Goal: Navigation & Orientation: Find specific page/section

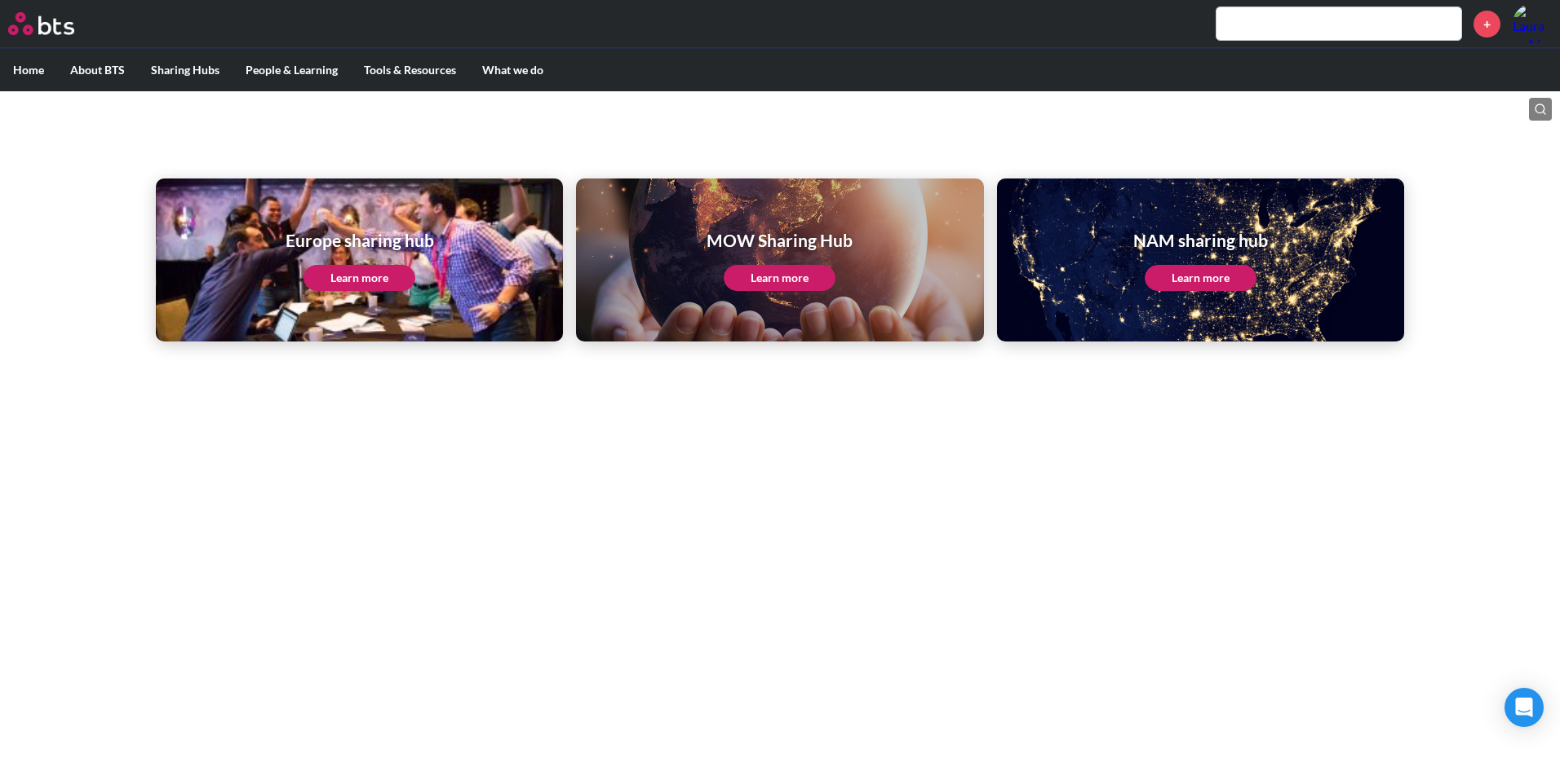
click at [356, 277] on link "Learn more" at bounding box center [359, 278] width 112 height 26
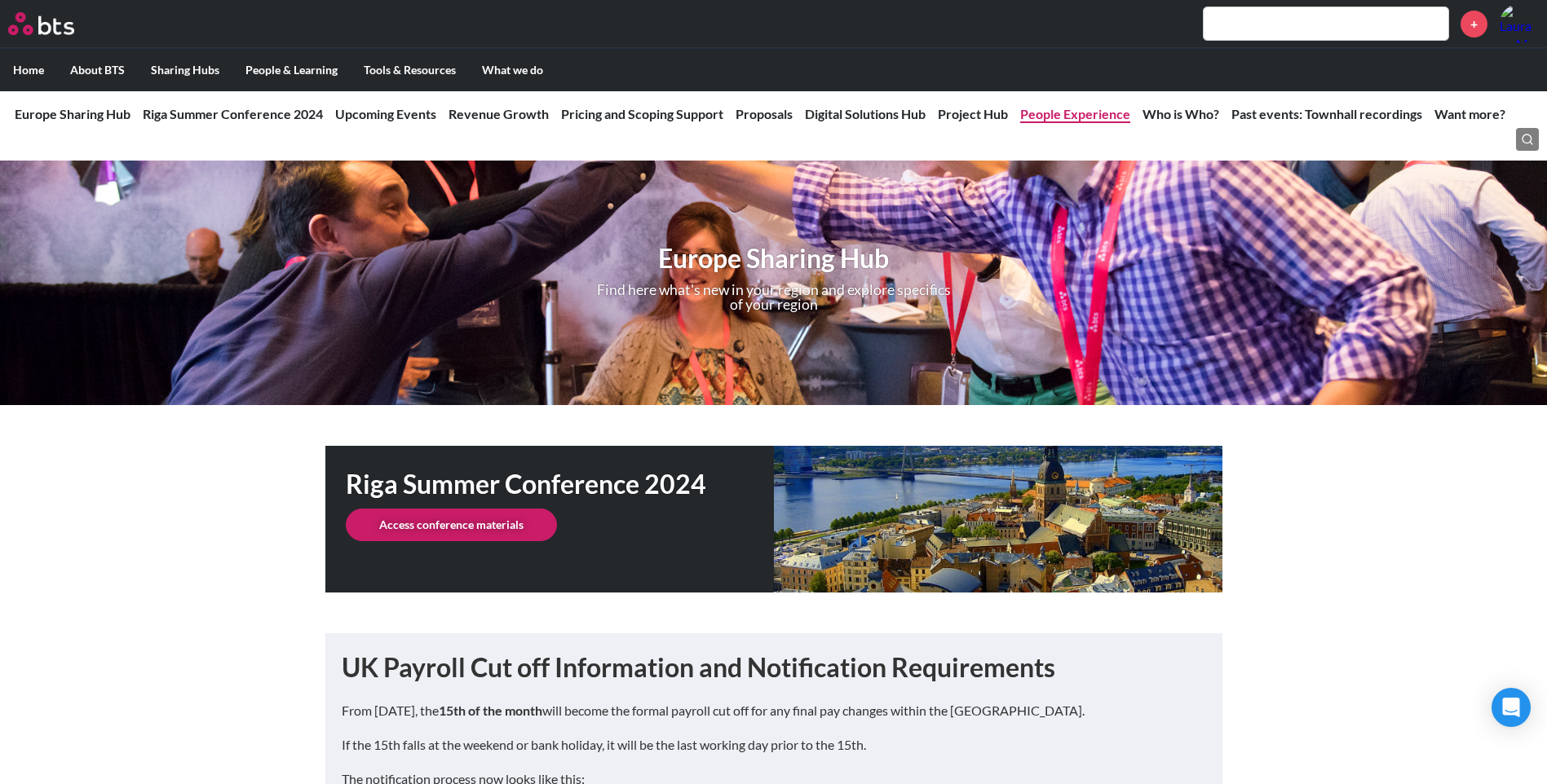
click at [1062, 105] on li "People Experience" at bounding box center [1076, 114] width 110 height 18
click at [1069, 116] on link "People Experience" at bounding box center [1076, 113] width 110 height 15
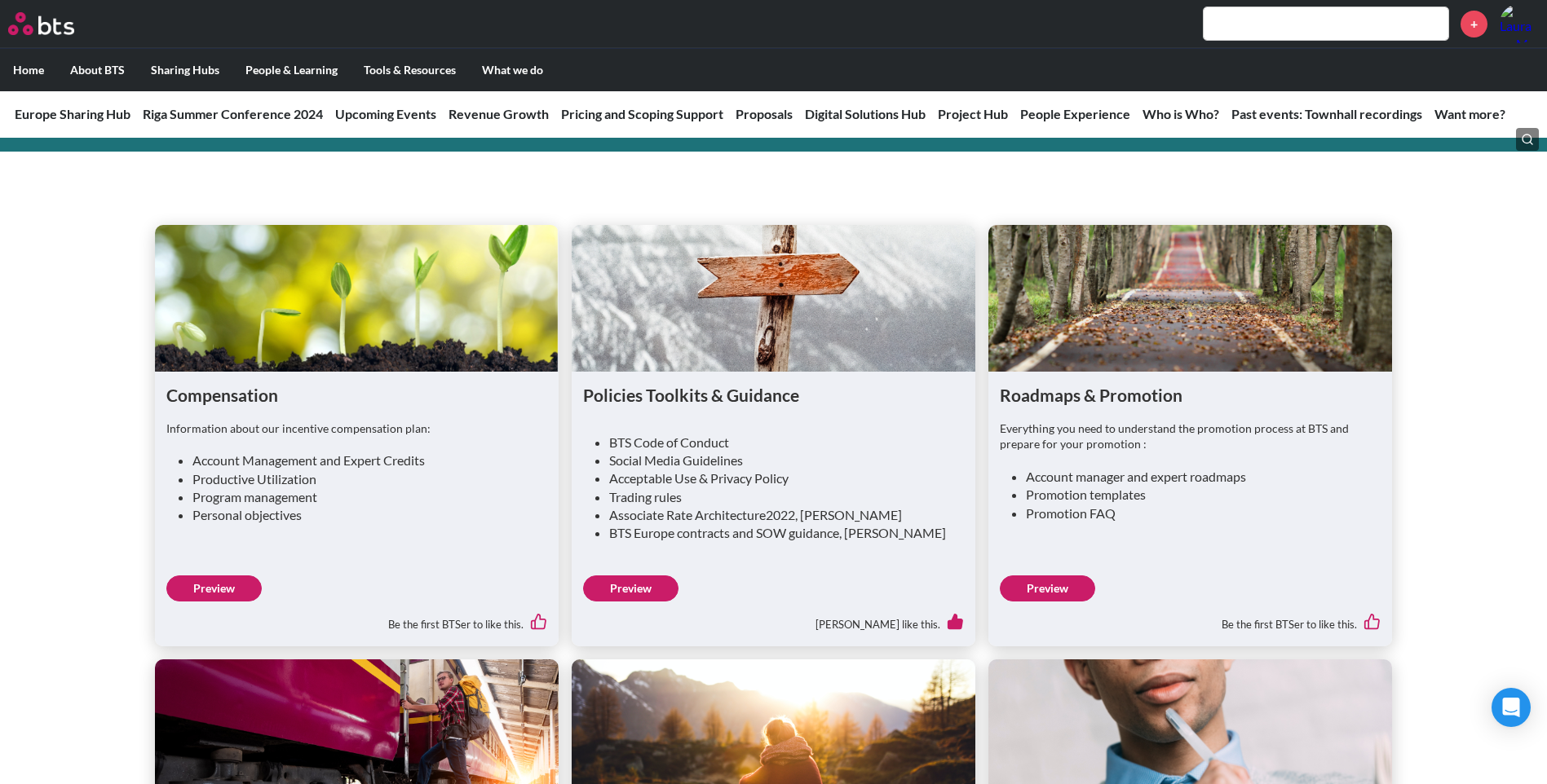
scroll to position [3733, 0]
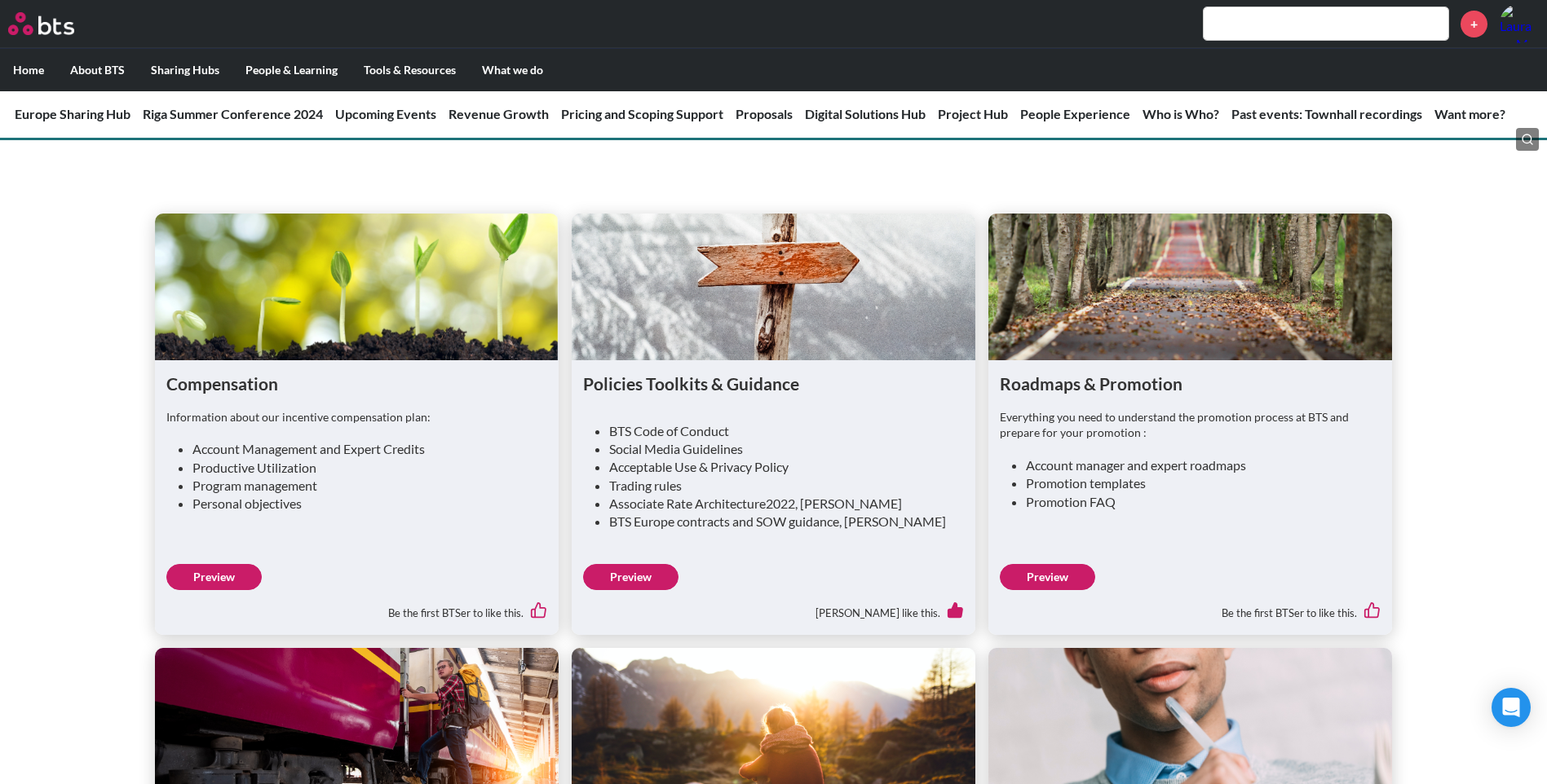
click at [223, 565] on link "Preview" at bounding box center [214, 577] width 95 height 26
